Goal: Task Accomplishment & Management: Use online tool/utility

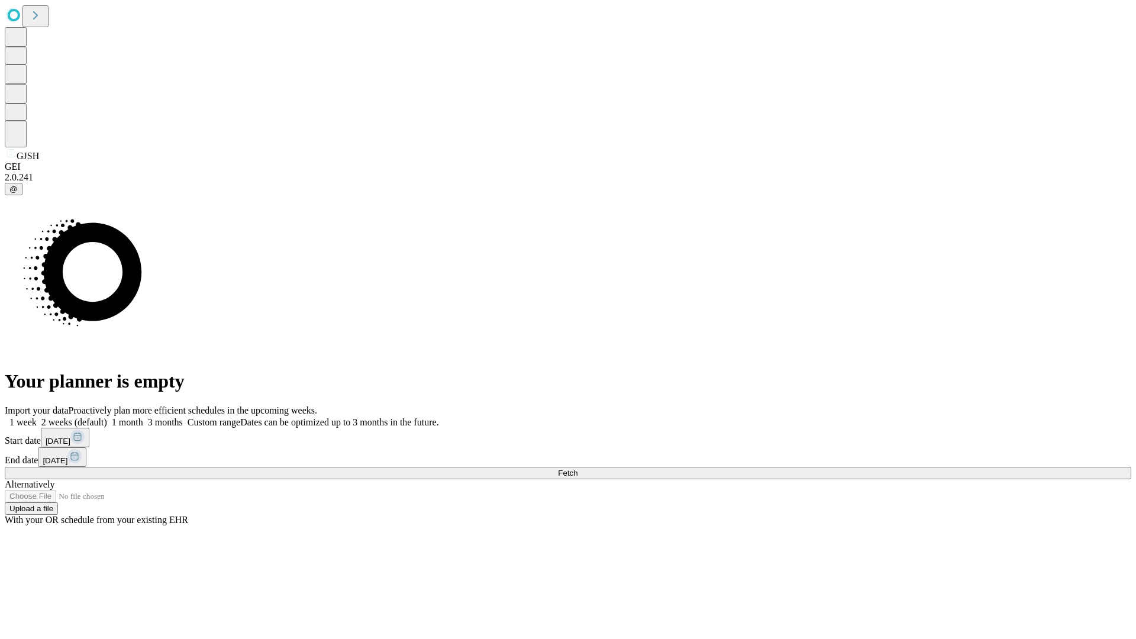
click at [578, 469] on span "Fetch" at bounding box center [568, 473] width 20 height 9
